Goal: Task Accomplishment & Management: Manage account settings

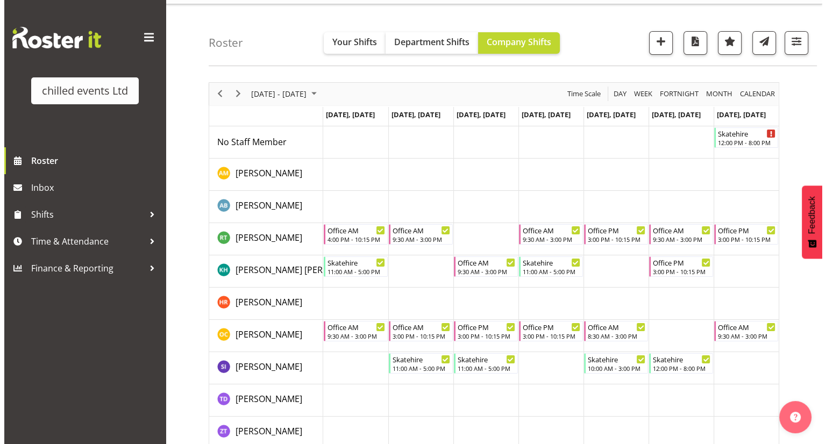
scroll to position [23, 0]
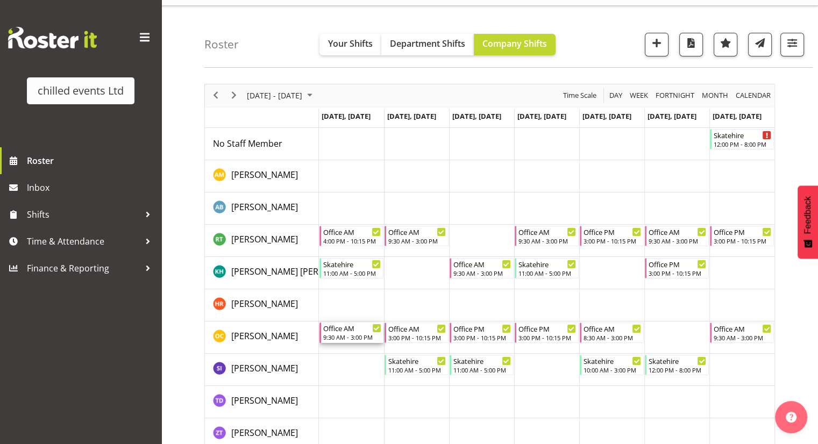
click at [343, 338] on div "9:30 AM - 3:00 PM" at bounding box center [352, 337] width 58 height 9
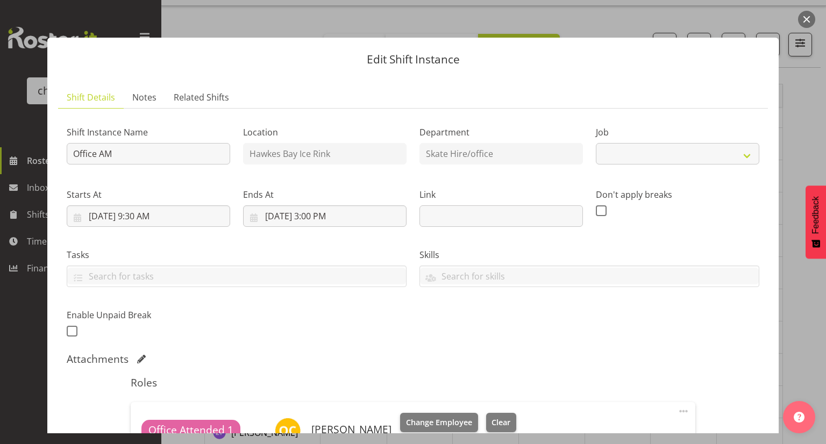
select select "845"
click at [150, 214] on input "[DATE] 9:30 AM" at bounding box center [148, 216] width 163 height 22
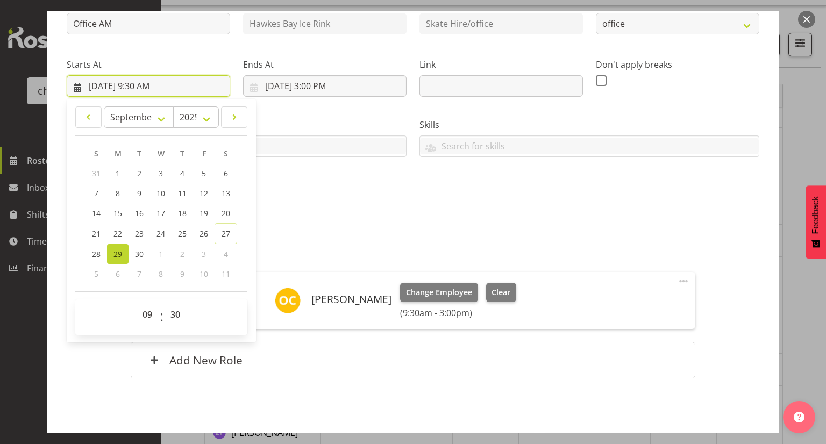
scroll to position [133, 0]
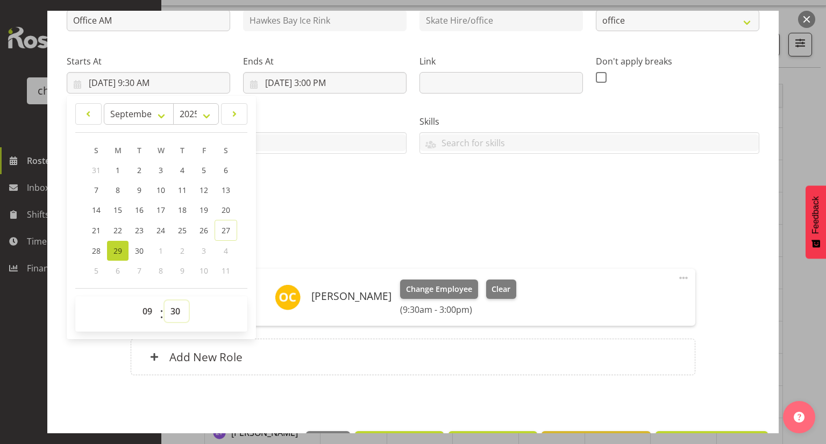
click at [177, 309] on select "00 01 02 03 04 05 06 07 08 09 10 11 12 13 14 15 16 17 18 19 20 21 22 23 24 25 2…" at bounding box center [176, 311] width 24 height 22
select select "45"
click at [164, 300] on select "00 01 02 03 04 05 06 07 08 09 10 11 12 13 14 15 16 17 18 19 20 21 22 23 24 25 2…" at bounding box center [176, 311] width 24 height 22
type input "[DATE] 9:45 AM"
click at [340, 228] on div "Attachments" at bounding box center [413, 225] width 692 height 13
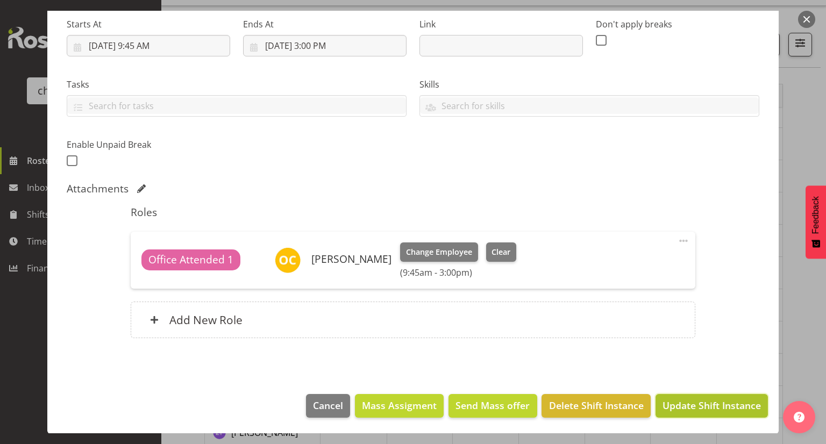
click at [685, 396] on button "Update Shift Instance" at bounding box center [711, 406] width 112 height 24
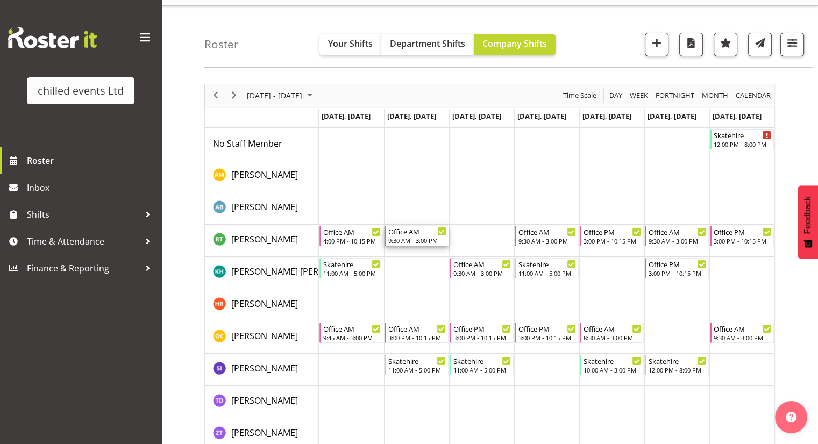
click at [415, 233] on div "Office AM" at bounding box center [417, 231] width 58 height 11
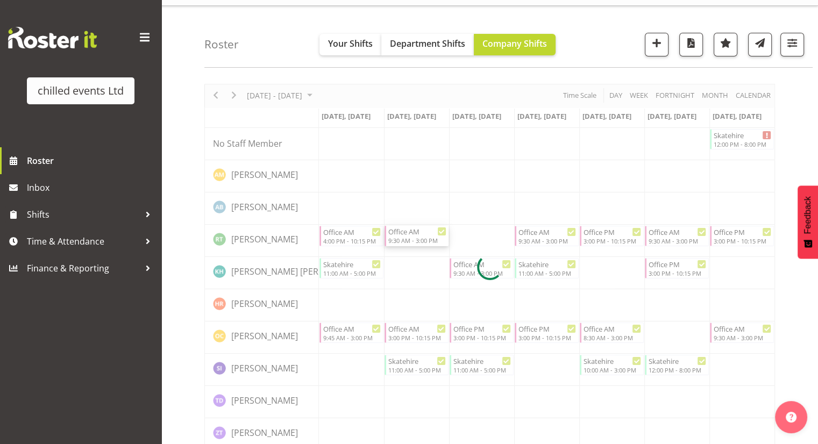
select select
select select "8"
select select "2025"
select select "9"
select select "30"
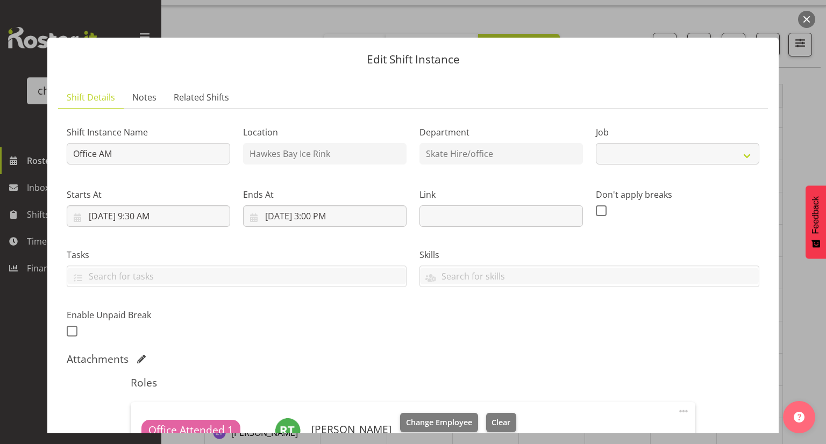
select select "845"
click at [150, 214] on input "[DATE] 9:30 AM" at bounding box center [148, 216] width 163 height 22
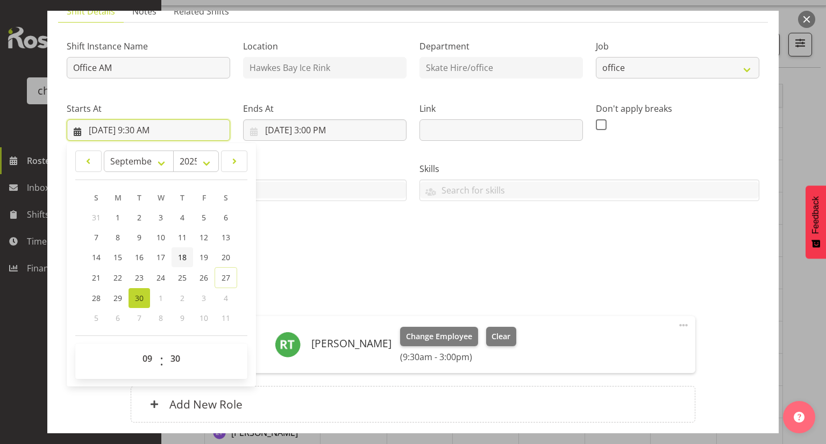
scroll to position [88, 0]
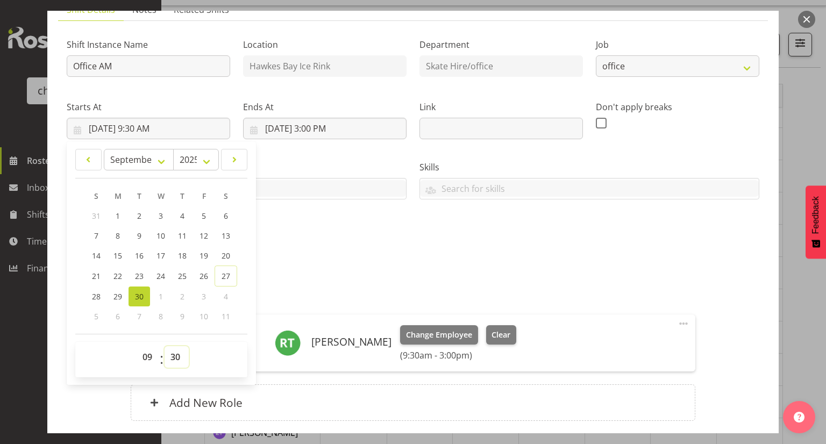
click at [174, 357] on select "00 01 02 03 04 05 06 07 08 09 10 11 12 13 14 15 16 17 18 19 20 21 22 23 24 25 2…" at bounding box center [176, 357] width 24 height 22
select select "45"
click at [164, 346] on select "00 01 02 03 04 05 06 07 08 09 10 11 12 13 14 15 16 17 18 19 20 21 22 23 24 25 2…" at bounding box center [176, 357] width 24 height 22
type input "[DATE] 9:45 AM"
click at [374, 234] on div "Shift Instance Name Office AM Location [GEOGRAPHIC_DATA] Ice Rink Department Sk…" at bounding box center [412, 140] width 705 height 235
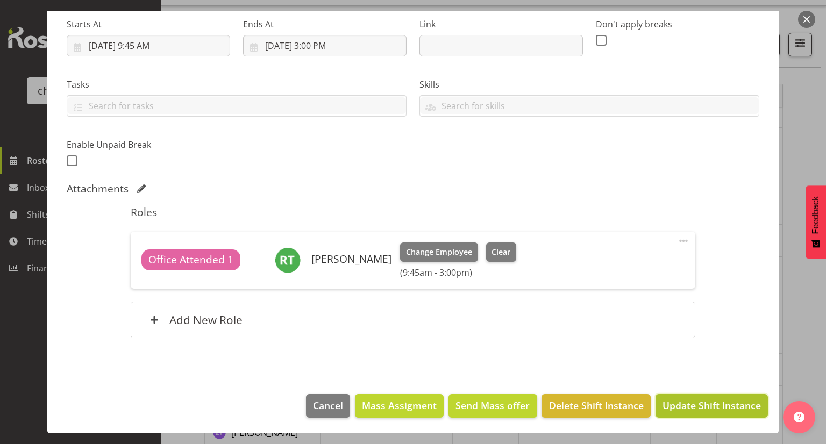
click at [678, 405] on span "Update Shift Instance" at bounding box center [711, 405] width 98 height 14
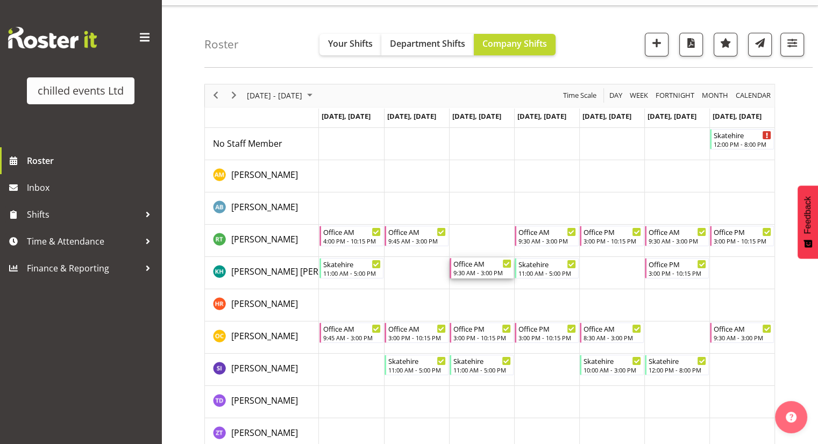
click at [481, 271] on div "9:30 AM - 3:00 PM" at bounding box center [482, 272] width 58 height 9
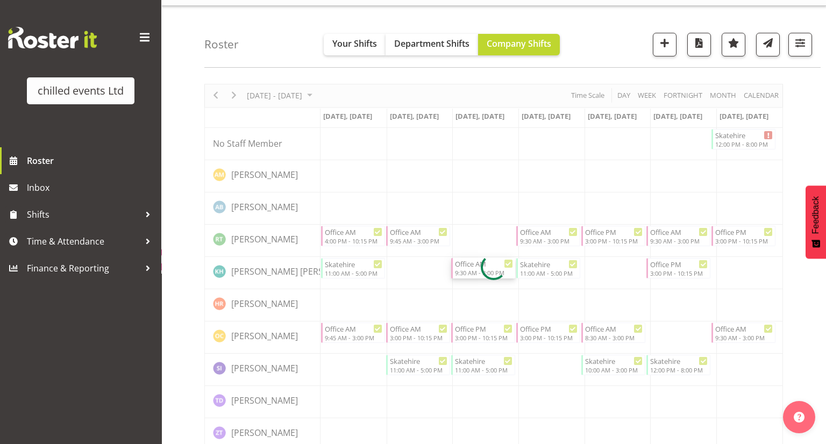
select select
select select "9"
select select "2025"
select select "9"
select select "30"
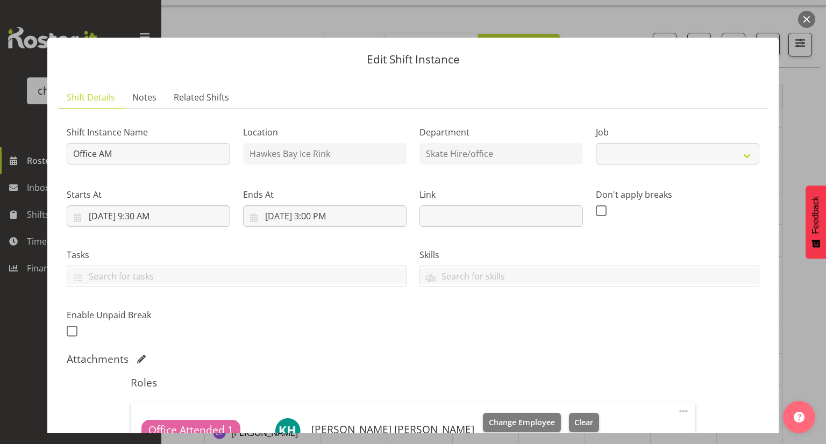
select select "845"
click at [142, 213] on input "[DATE] 9:30 AM" at bounding box center [148, 216] width 163 height 22
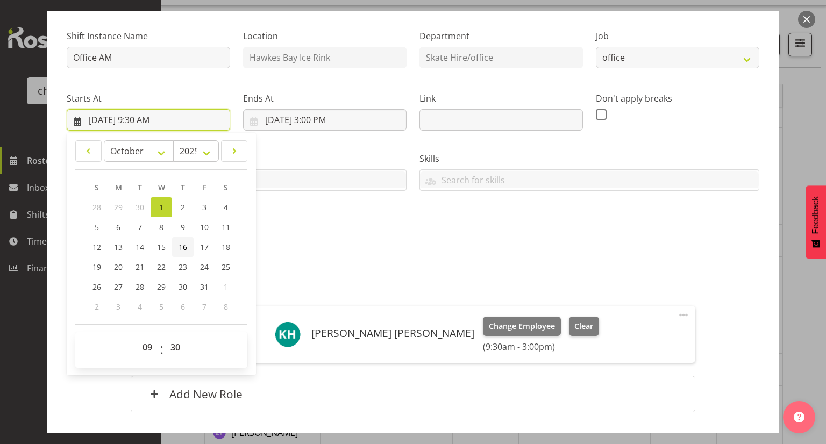
scroll to position [97, 0]
click at [178, 345] on select "00 01 02 03 04 05 06 07 08 09 10 11 12 13 14 15 16 17 18 19 20 21 22 23 24 25 2…" at bounding box center [176, 347] width 24 height 22
select select "45"
click at [164, 336] on select "00 01 02 03 04 05 06 07 08 09 10 11 12 13 14 15 16 17 18 19 20 21 22 23 24 25 2…" at bounding box center [176, 347] width 24 height 22
type input "[DATE] 9:45 AM"
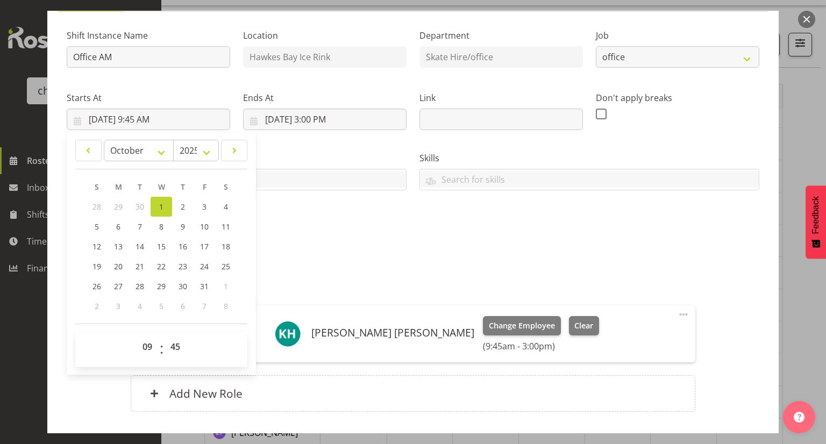
click at [374, 235] on div "Shift Instance Name Office AM Location [GEOGRAPHIC_DATA] Ice Rink Department Sk…" at bounding box center [412, 131] width 705 height 235
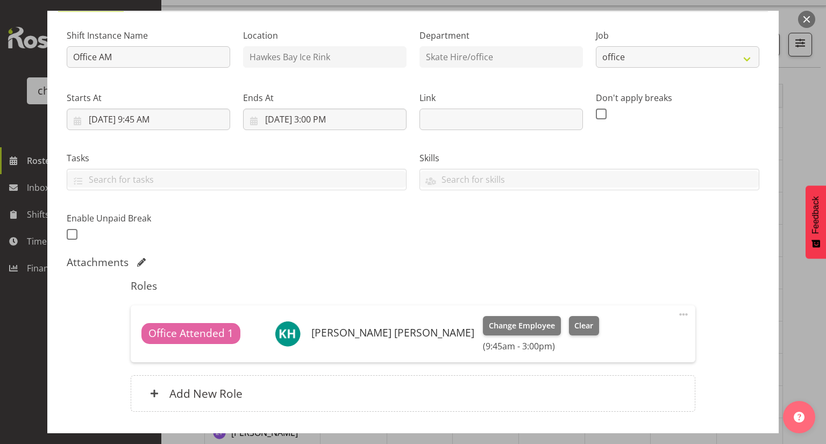
scroll to position [170, 0]
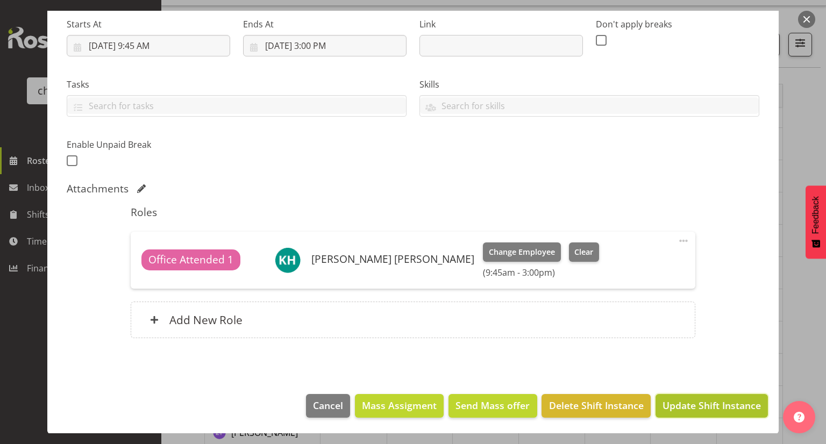
click at [687, 407] on span "Update Shift Instance" at bounding box center [711, 405] width 98 height 14
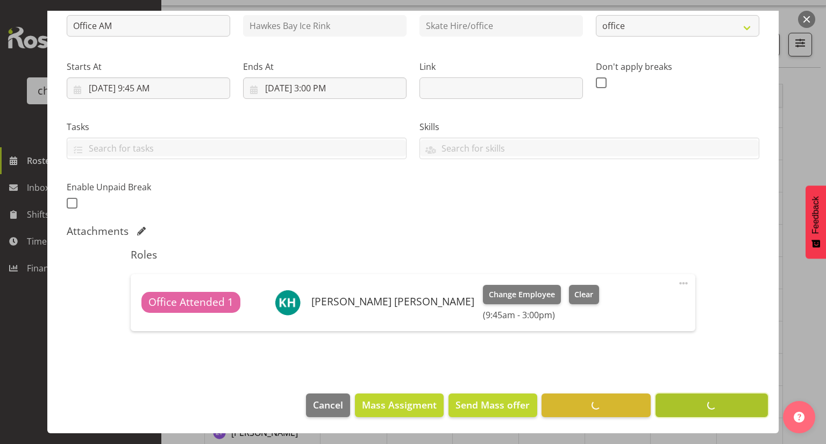
scroll to position [127, 0]
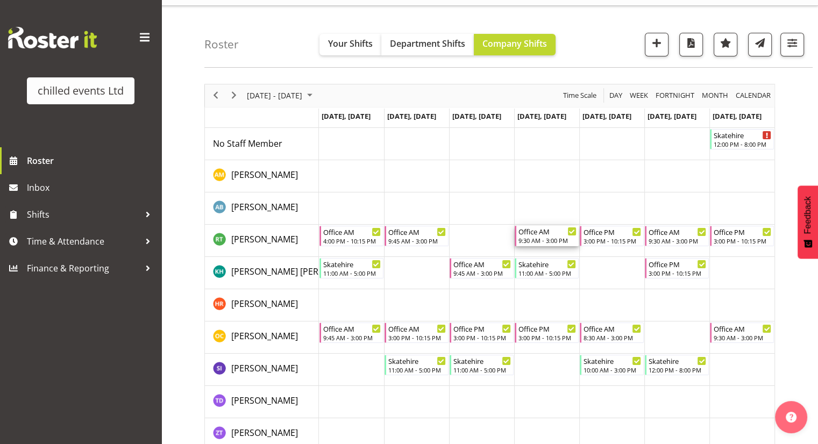
click at [553, 237] on div "9:30 AM - 3:00 PM" at bounding box center [547, 240] width 58 height 9
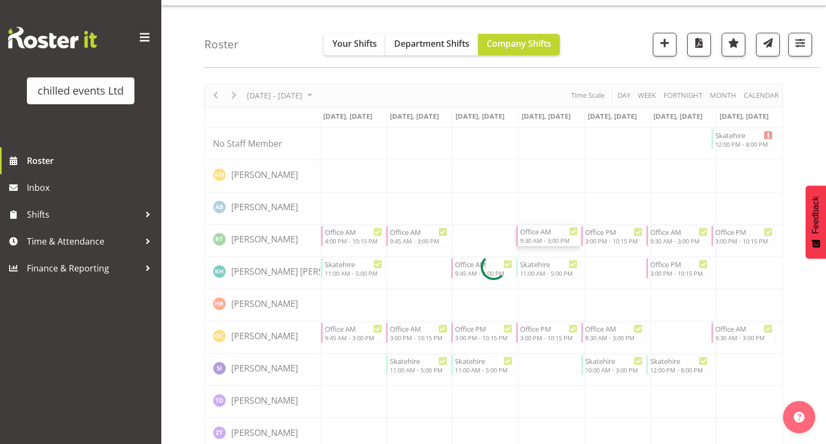
select select
select select "9"
select select "2025"
select select "9"
select select "30"
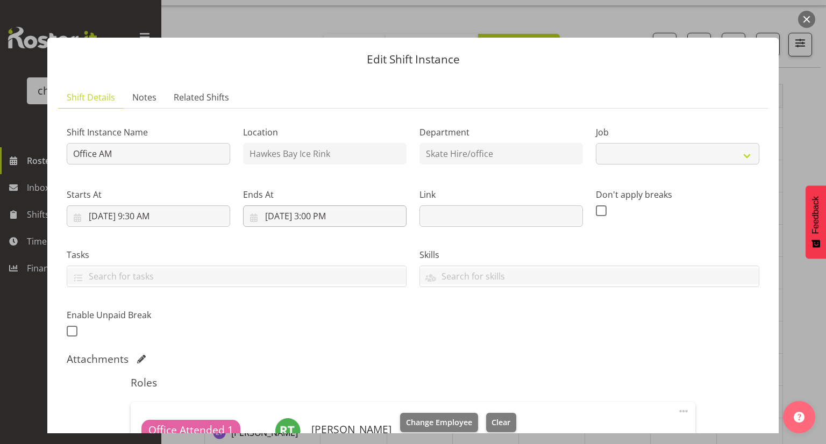
select select "845"
click at [148, 214] on input "[DATE] 9:30 AM" at bounding box center [148, 216] width 163 height 22
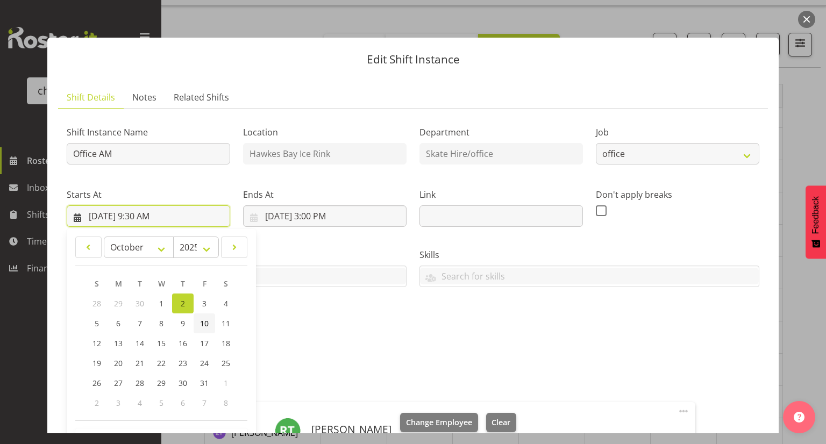
scroll to position [170, 0]
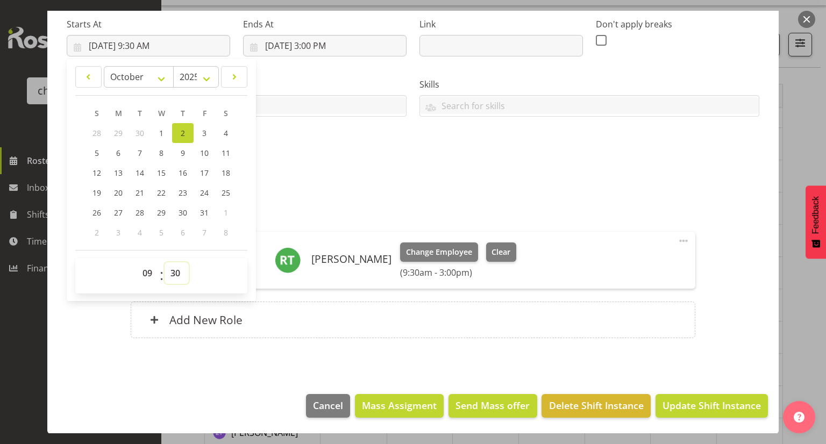
click at [174, 274] on select "00 01 02 03 04 05 06 07 08 09 10 11 12 13 14 15 16 17 18 19 20 21 22 23 24 25 2…" at bounding box center [176, 273] width 24 height 22
select select "45"
click at [164, 262] on select "00 01 02 03 04 05 06 07 08 09 10 11 12 13 14 15 16 17 18 19 20 21 22 23 24 25 2…" at bounding box center [176, 273] width 24 height 22
type input "[DATE] 9:45 AM"
click at [396, 167] on div "Shift Instance Name Office AM Location [GEOGRAPHIC_DATA] Ice Rink Department Sk…" at bounding box center [412, 57] width 705 height 235
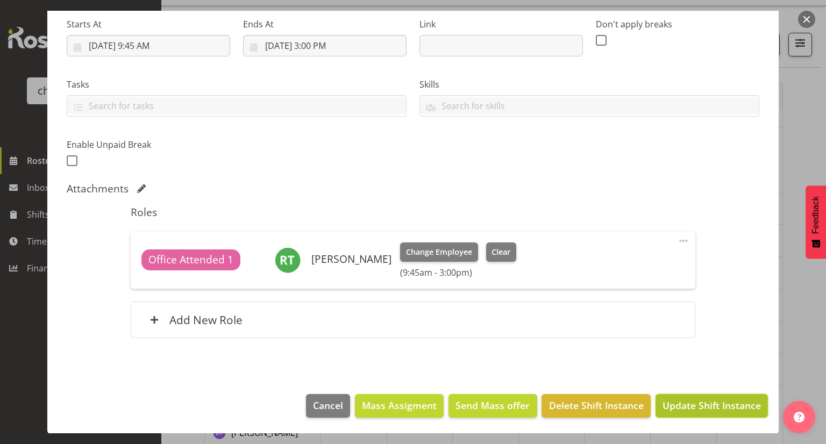
click at [686, 403] on span "Update Shift Instance" at bounding box center [711, 405] width 98 height 14
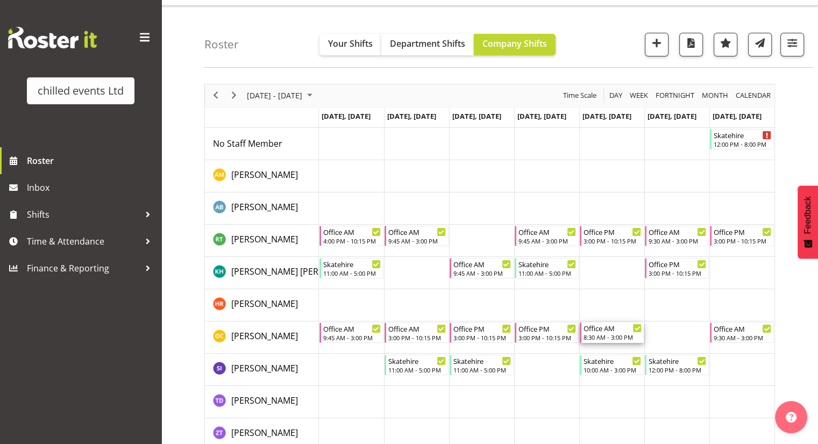
click at [592, 339] on div "8:30 AM - 3:00 PM" at bounding box center [612, 337] width 58 height 9
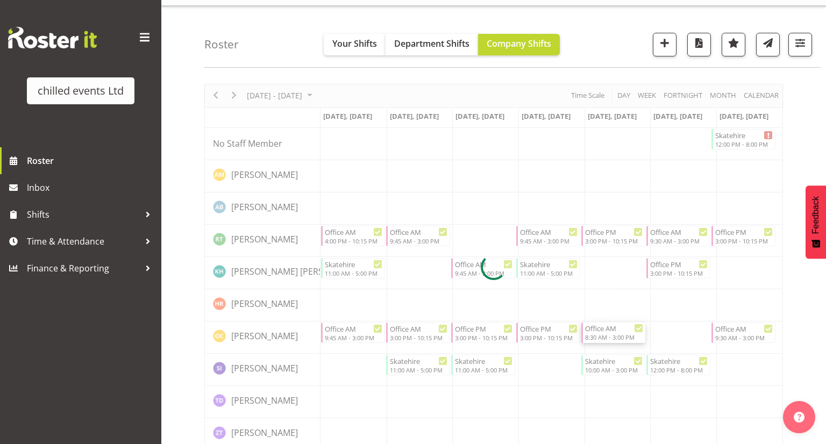
select select
select select "9"
select select "2025"
select select "8"
select select "30"
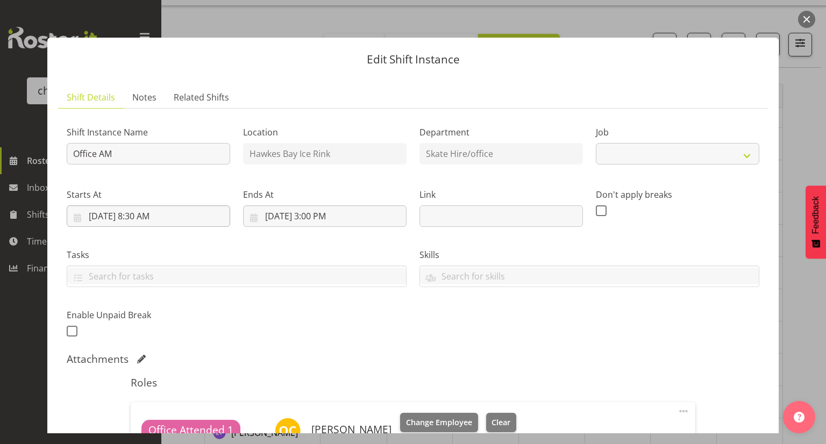
select select "845"
click at [138, 217] on input "[DATE] 8:30 AM" at bounding box center [148, 216] width 163 height 22
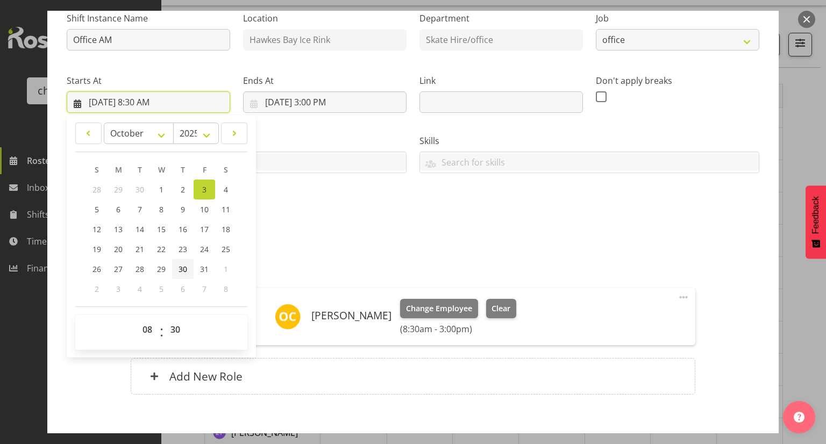
scroll to position [114, 0]
click at [143, 322] on select "00 01 02 03 04 05 06 07 08 09 10 11 12 13 14 15 16 17 18 19 20 21 22 23" at bounding box center [149, 330] width 24 height 22
select select "9"
click at [137, 319] on select "00 01 02 03 04 05 06 07 08 09 10 11 12 13 14 15 16 17 18 19 20 21 22 23" at bounding box center [149, 330] width 24 height 22
type input "[DATE] 9:30 AM"
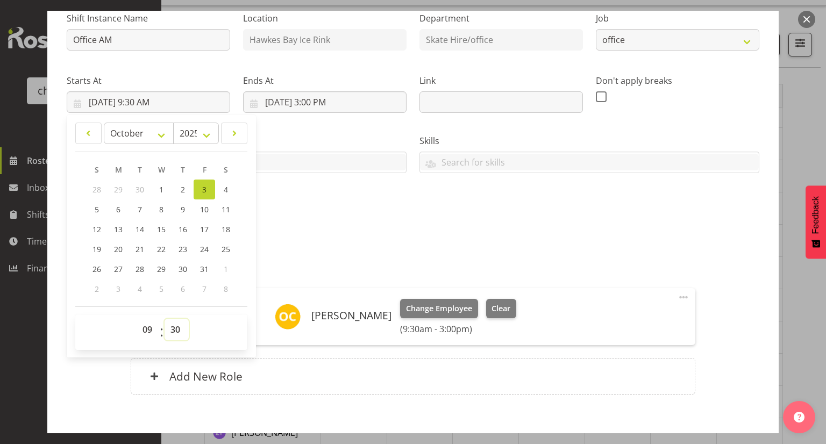
click at [177, 329] on select "00 01 02 03 04 05 06 07 08 09 10 11 12 13 14 15 16 17 18 19 20 21 22 23 24 25 2…" at bounding box center [176, 330] width 24 height 22
select select "0"
click at [164, 319] on select "00 01 02 03 04 05 06 07 08 09 10 11 12 13 14 15 16 17 18 19 20 21 22 23 24 25 2…" at bounding box center [176, 330] width 24 height 22
type input "[DATE] 9:00 AM"
click at [391, 242] on div "Attachments" at bounding box center [413, 245] width 692 height 13
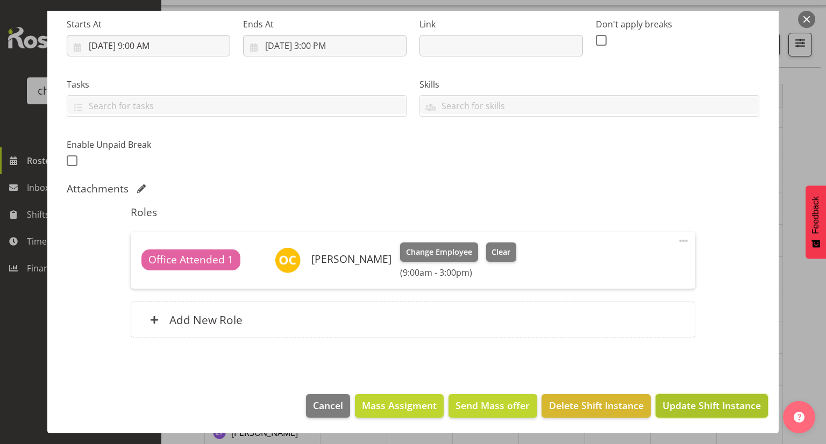
click at [693, 404] on span "Update Shift Instance" at bounding box center [711, 405] width 98 height 14
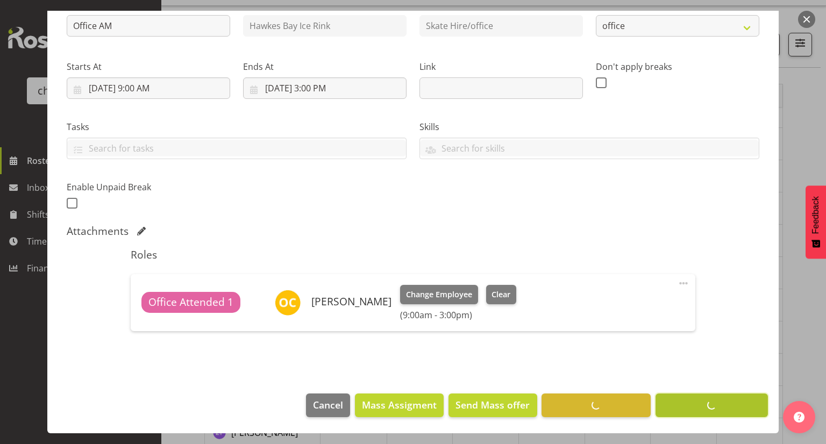
scroll to position [127, 0]
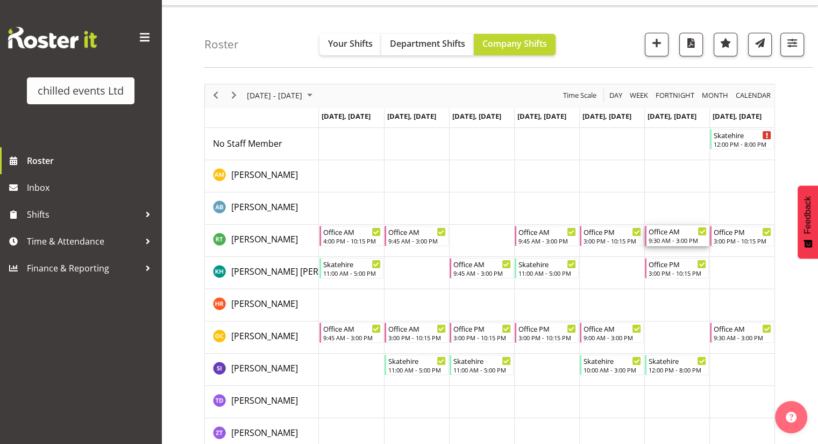
click at [664, 239] on div "9:30 AM - 3:00 PM" at bounding box center [677, 240] width 58 height 9
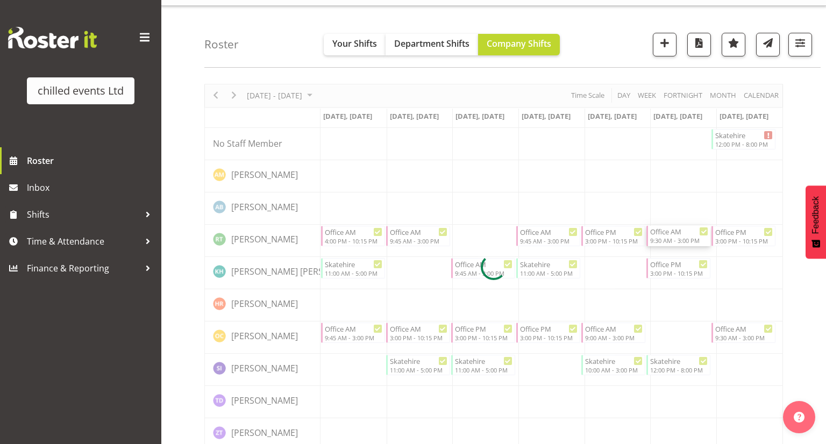
select select
select select "9"
select select "2025"
select select "9"
select select "30"
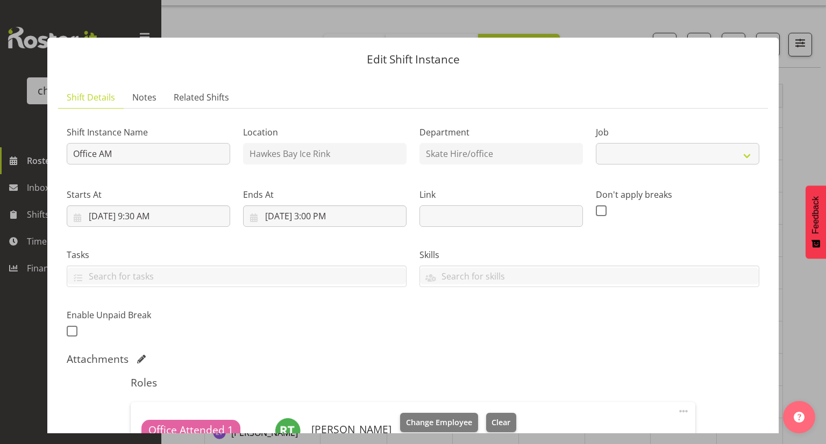
select select "845"
click at [146, 216] on input "[DATE] 9:30 AM" at bounding box center [148, 216] width 163 height 22
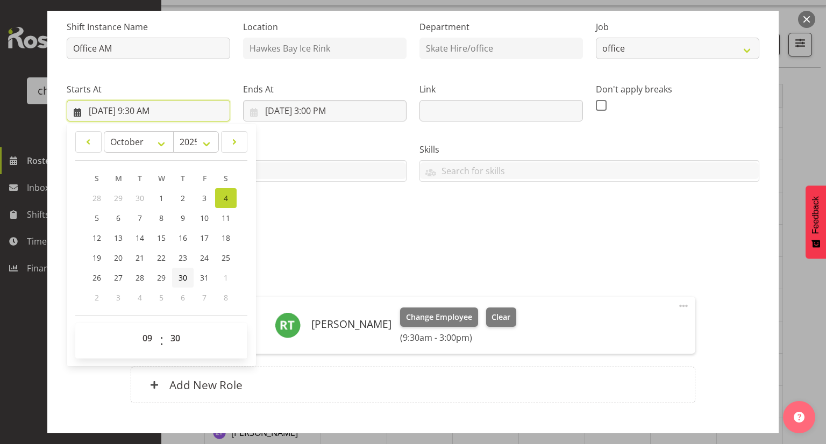
scroll to position [108, 0]
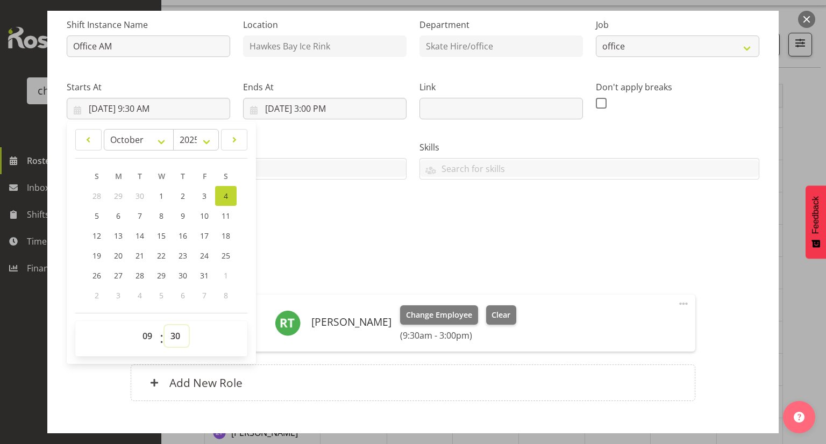
click at [174, 336] on select "00 01 02 03 04 05 06 07 08 09 10 11 12 13 14 15 16 17 18 19 20 21 22 23 24 25 2…" at bounding box center [176, 336] width 24 height 22
select select "45"
click at [164, 325] on select "00 01 02 03 04 05 06 07 08 09 10 11 12 13 14 15 16 17 18 19 20 21 22 23 24 25 2…" at bounding box center [176, 336] width 24 height 22
type input "[DATE] 9:45 AM"
click at [307, 237] on div "Shift Instance Name Office AM Location [GEOGRAPHIC_DATA] Ice Rink Department Sk…" at bounding box center [412, 120] width 705 height 235
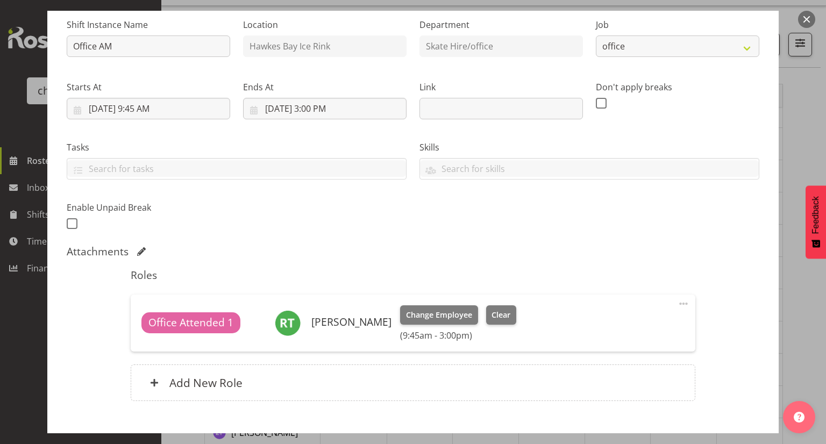
scroll to position [170, 0]
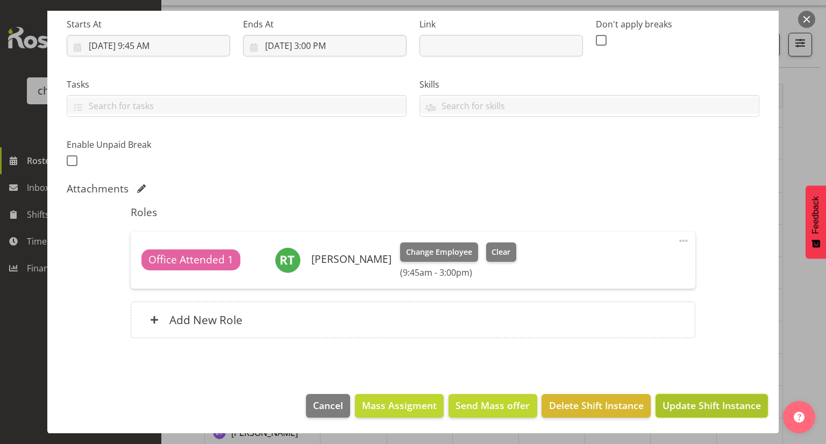
click at [675, 403] on span "Update Shift Instance" at bounding box center [711, 405] width 98 height 14
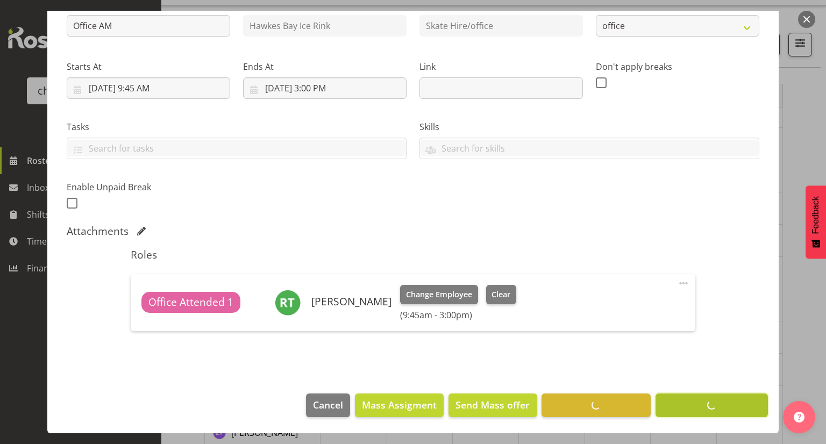
scroll to position [127, 0]
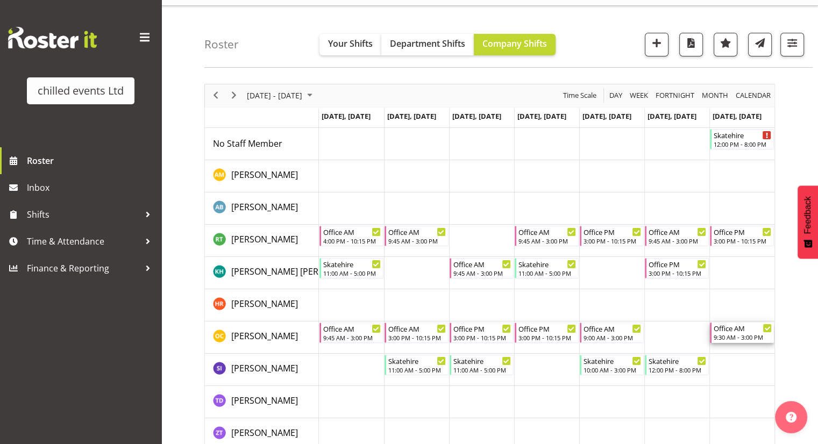
click at [741, 338] on div "9:30 AM - 3:00 PM" at bounding box center [742, 337] width 58 height 9
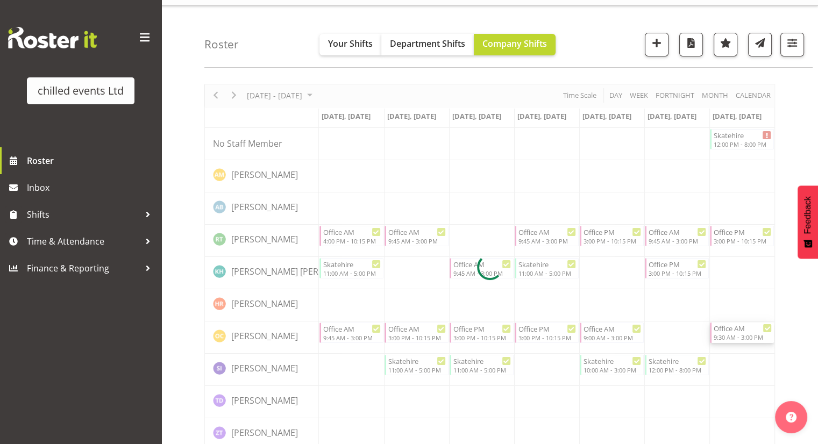
select select
select select "9"
select select "2025"
select select "9"
select select "30"
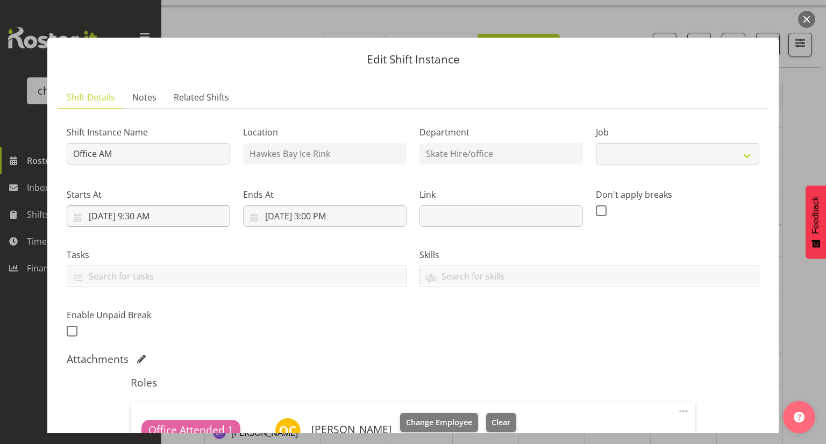
select select "845"
click at [139, 216] on input "[DATE] 9:30 AM" at bounding box center [148, 216] width 163 height 22
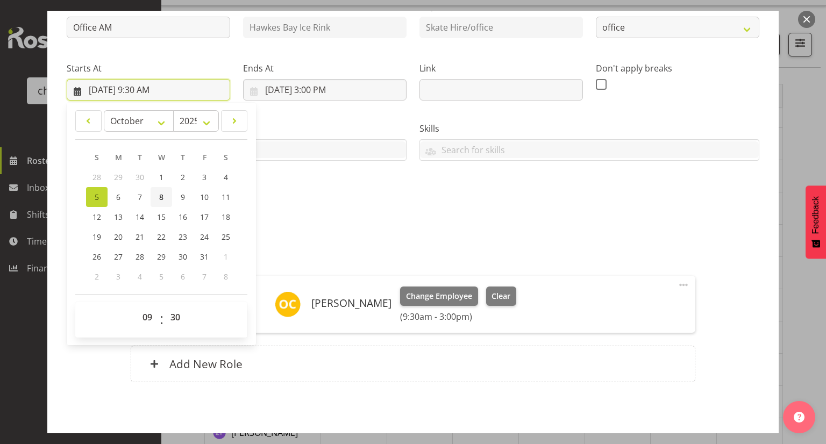
scroll to position [128, 0]
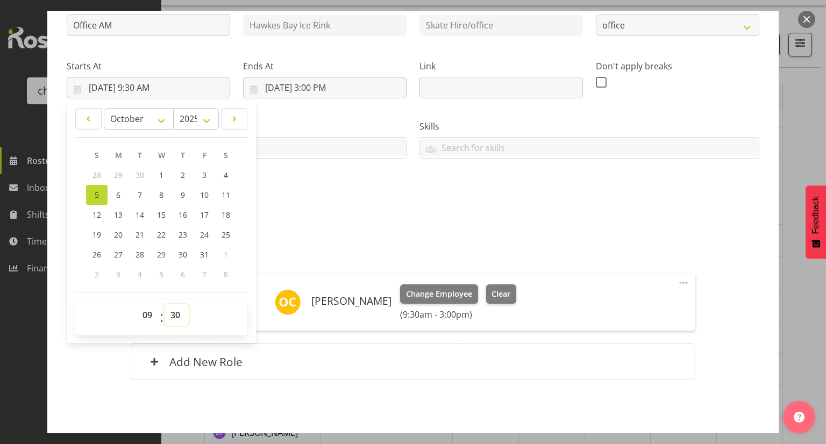
click at [173, 317] on select "00 01 02 03 04 05 06 07 08 09 10 11 12 13 14 15 16 17 18 19 20 21 22 23 24 25 2…" at bounding box center [176, 315] width 24 height 22
select select "45"
click at [164, 304] on select "00 01 02 03 04 05 06 07 08 09 10 11 12 13 14 15 16 17 18 19 20 21 22 23 24 25 2…" at bounding box center [176, 315] width 24 height 22
type input "[DATE] 9:45 AM"
click at [288, 207] on div "Shift Instance Name Office AM Location [GEOGRAPHIC_DATA] Ice Rink Department Sk…" at bounding box center [412, 99] width 705 height 235
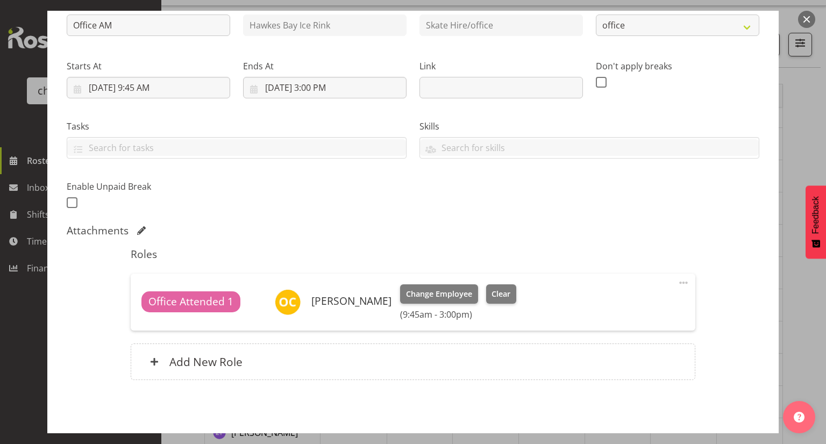
scroll to position [170, 0]
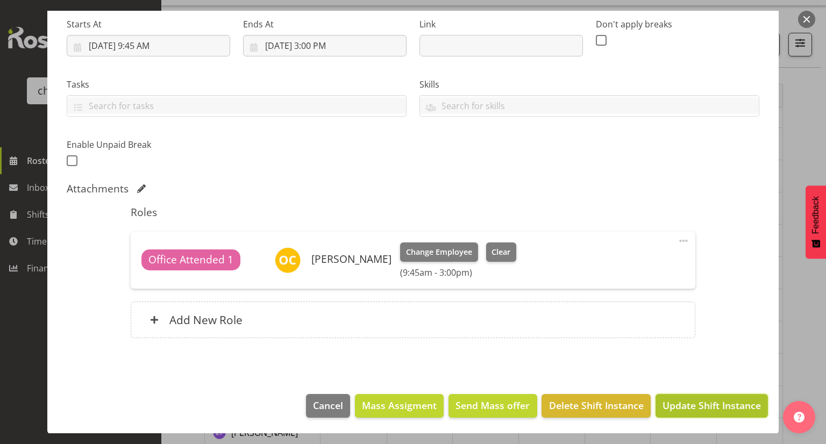
click at [719, 413] on button "Update Shift Instance" at bounding box center [711, 406] width 112 height 24
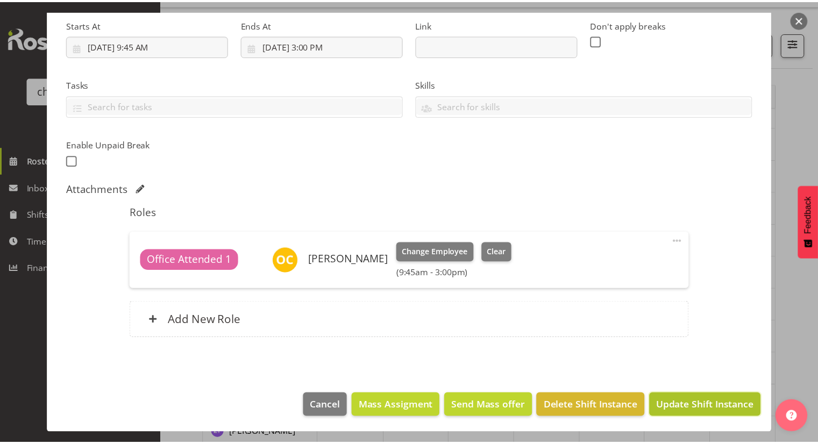
scroll to position [127, 0]
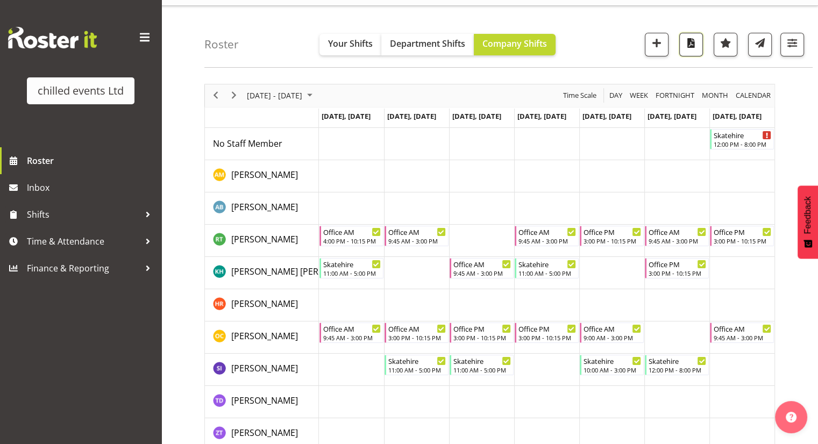
click at [696, 46] on span "button" at bounding box center [691, 43] width 14 height 14
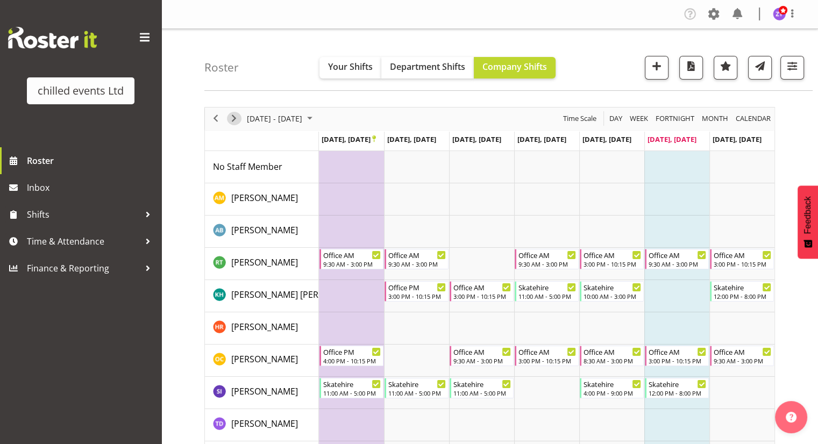
click at [234, 120] on span "Next" at bounding box center [233, 118] width 13 height 13
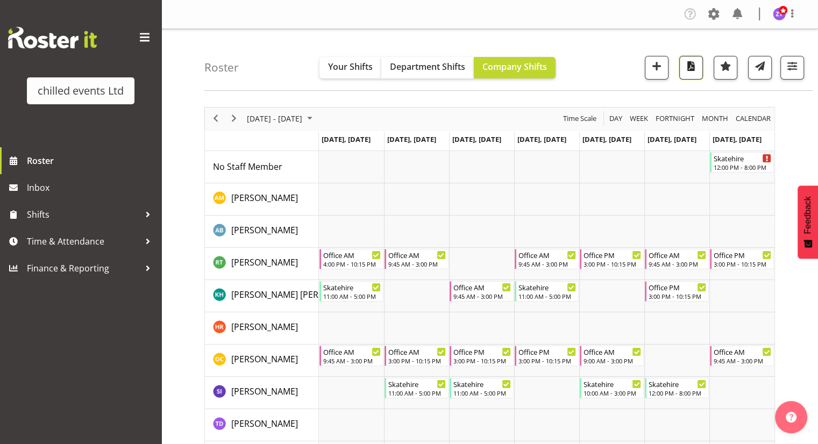
click at [692, 65] on span "button" at bounding box center [691, 66] width 14 height 14
